Goal: Entertainment & Leisure: Consume media (video, audio)

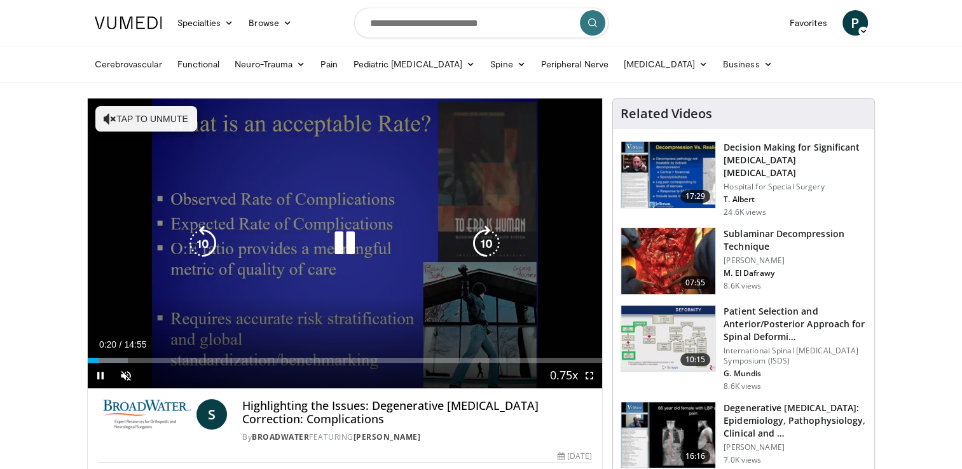
click at [346, 246] on icon "Video Player" at bounding box center [345, 244] width 36 height 36
click at [114, 116] on icon "Video Player" at bounding box center [110, 118] width 13 height 13
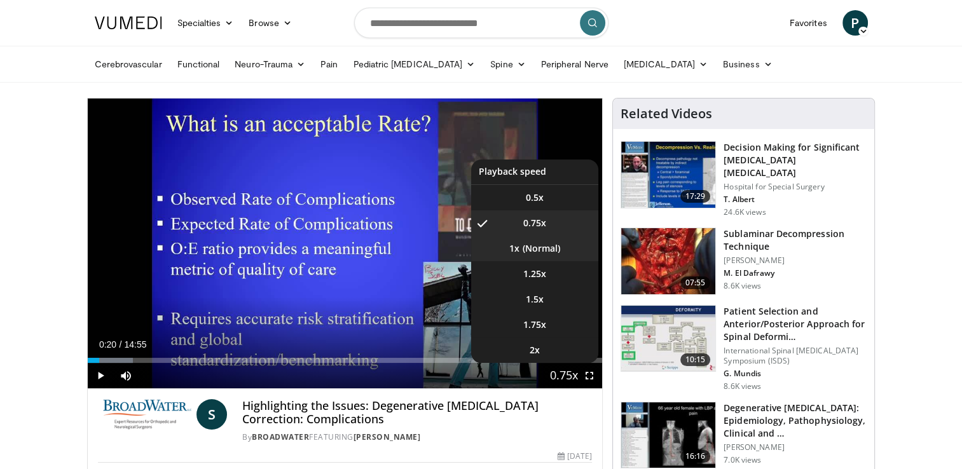
click at [534, 241] on li "1x" at bounding box center [534, 248] width 127 height 25
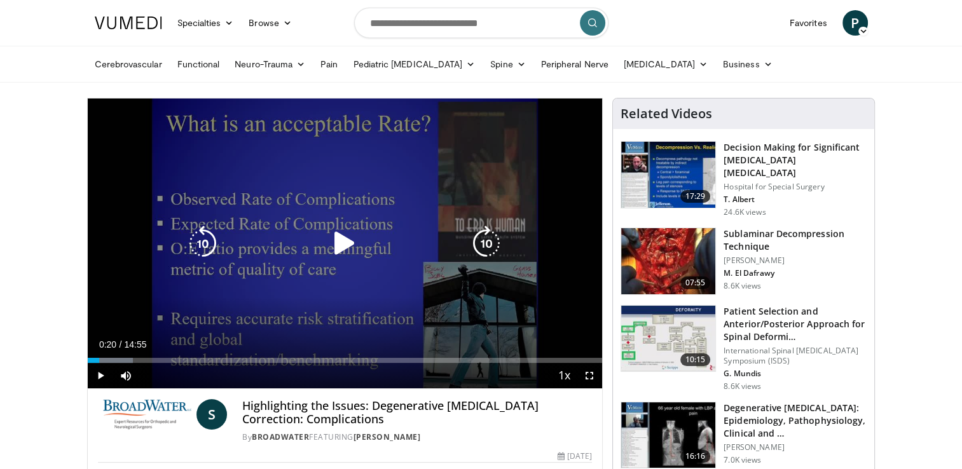
click at [351, 243] on icon "Video Player" at bounding box center [345, 244] width 36 height 36
click at [345, 250] on icon "Video Player" at bounding box center [345, 244] width 36 height 36
